Goal: Navigation & Orientation: Find specific page/section

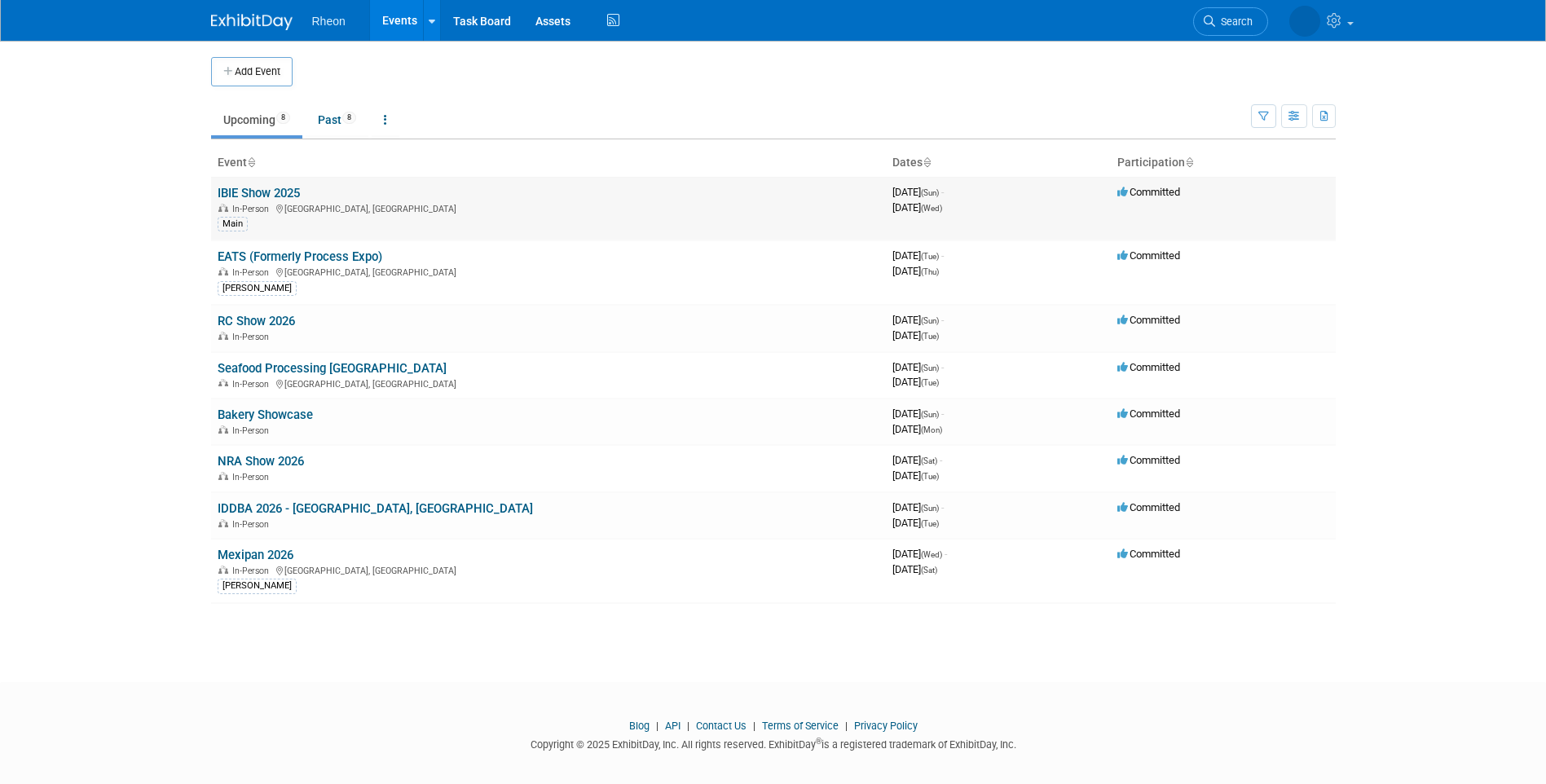
click at [285, 192] on link "IBIE Show 2025" at bounding box center [258, 193] width 82 height 15
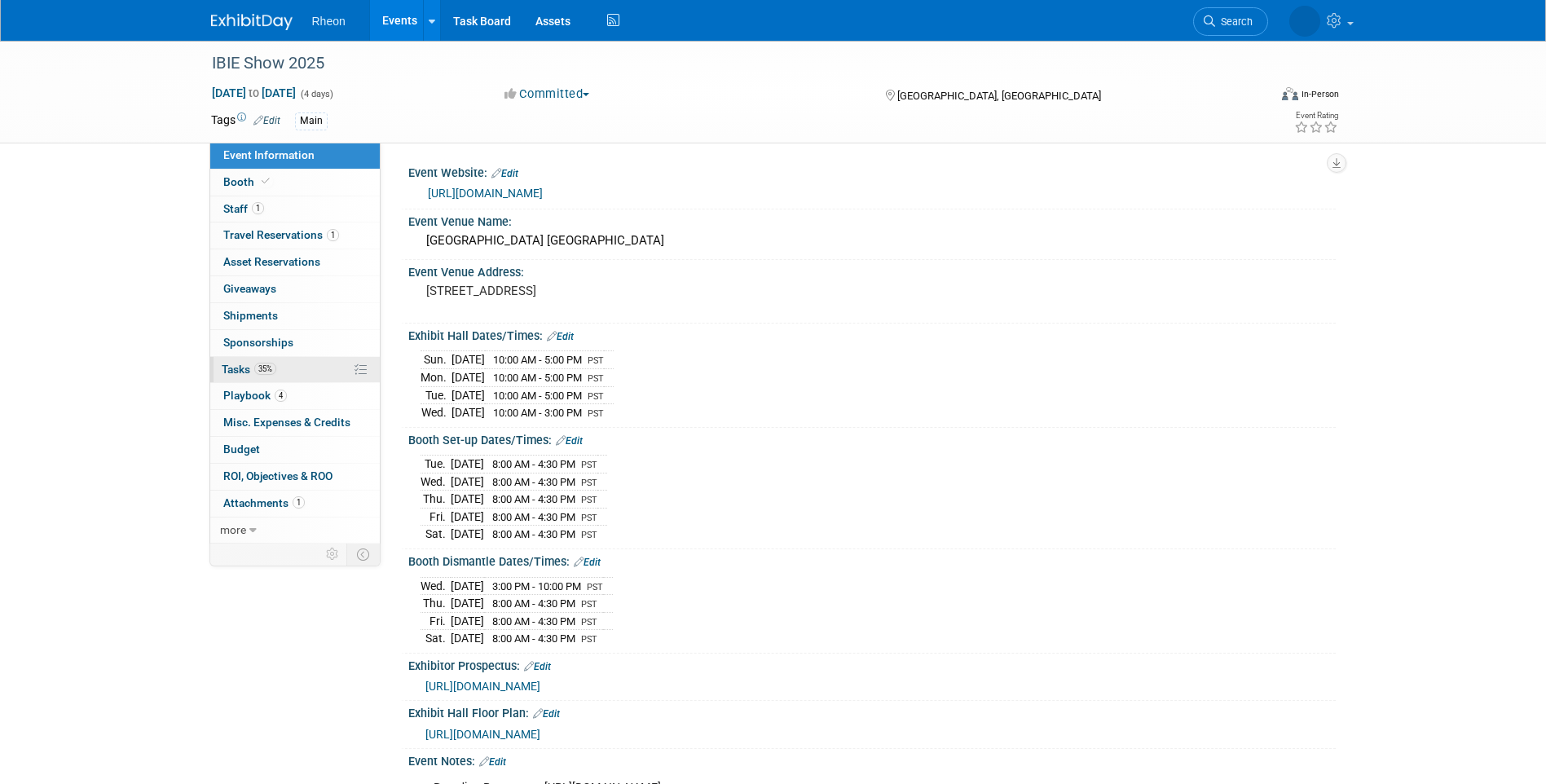
click at [318, 379] on link "35% Tasks 35%" at bounding box center [295, 370] width 169 height 26
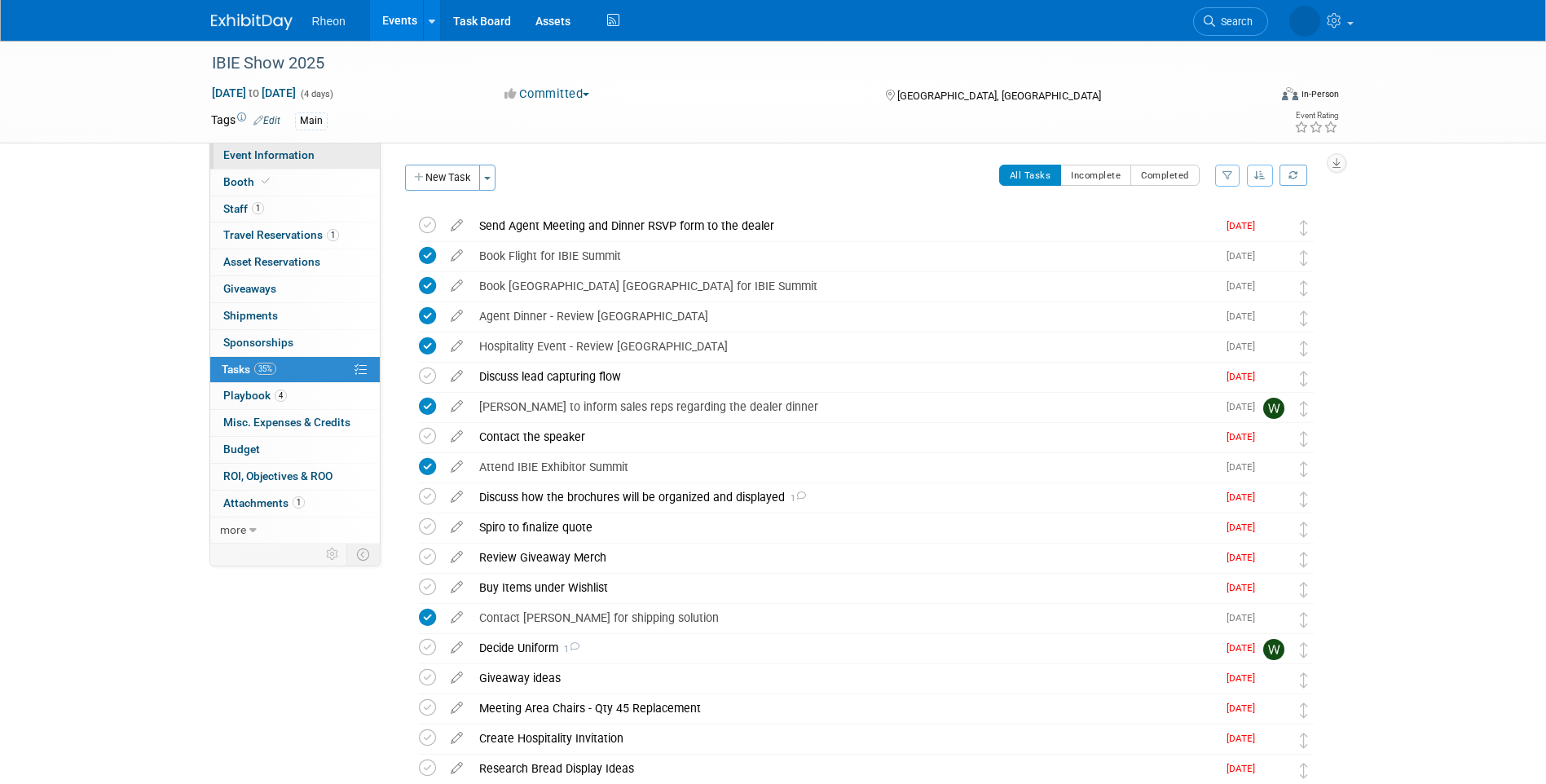
click at [295, 148] on span "Event Information" at bounding box center [269, 154] width 92 height 13
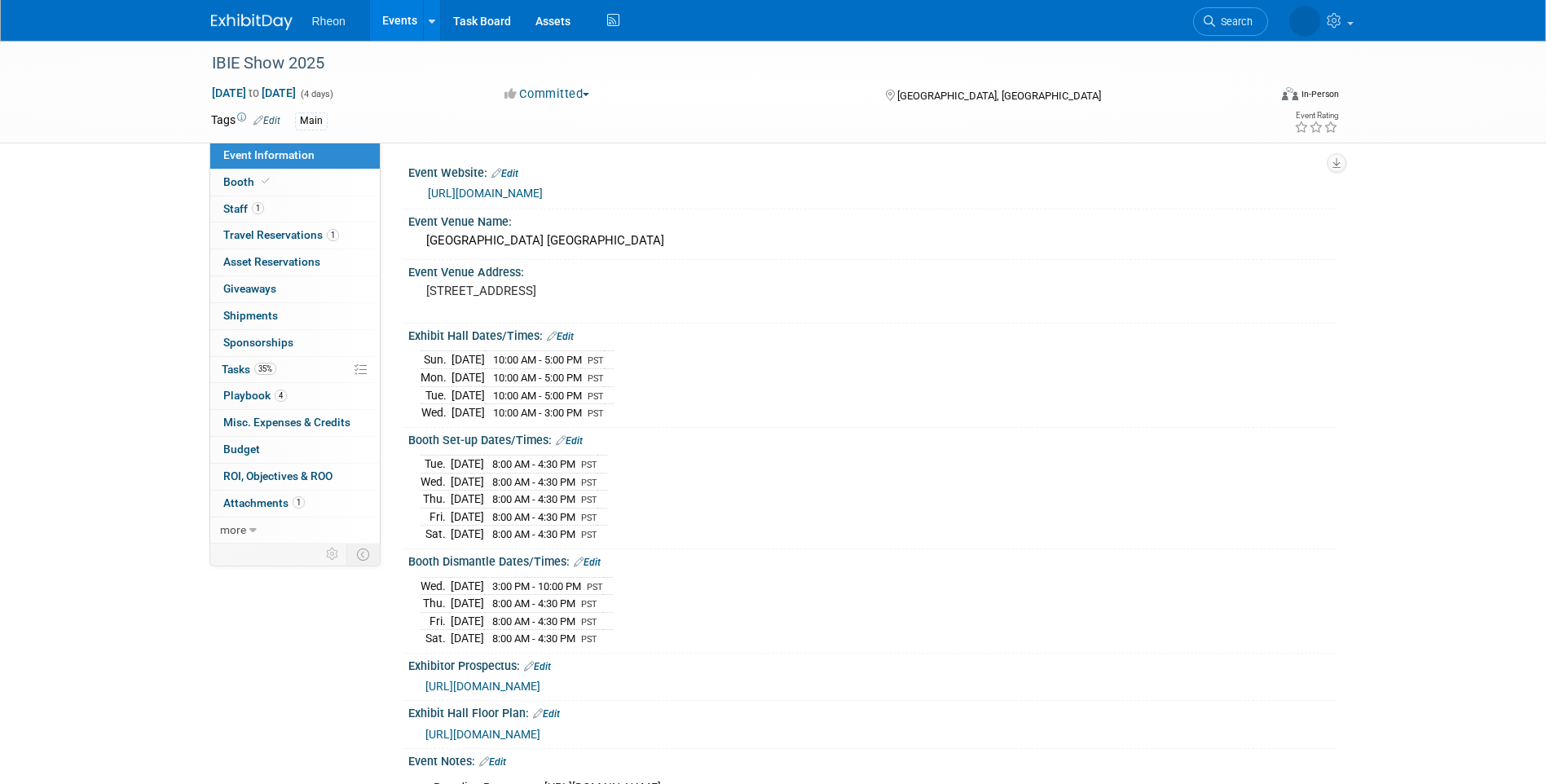
click at [474, 680] on span "https://ibie2025.exh.mapyourshow.com/7_0/main/default" at bounding box center [482, 686] width 115 height 13
